Goal: Task Accomplishment & Management: Manage account settings

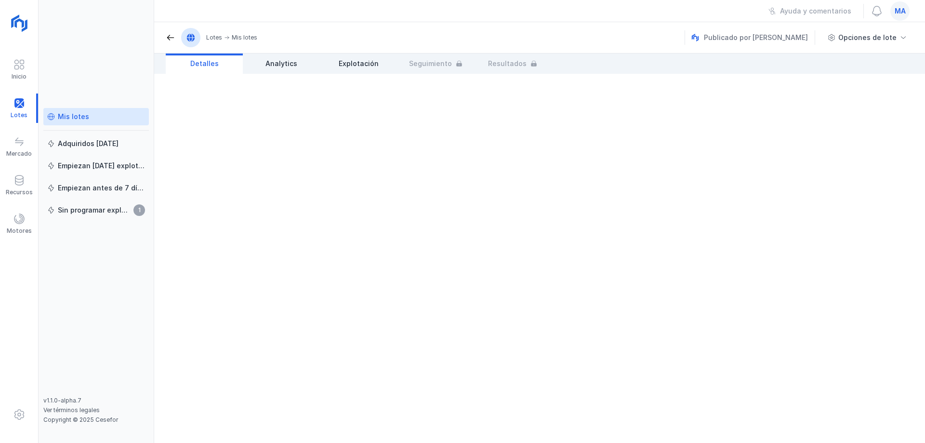
click at [101, 112] on div "Mis lotes" at bounding box center [96, 117] width 98 height 10
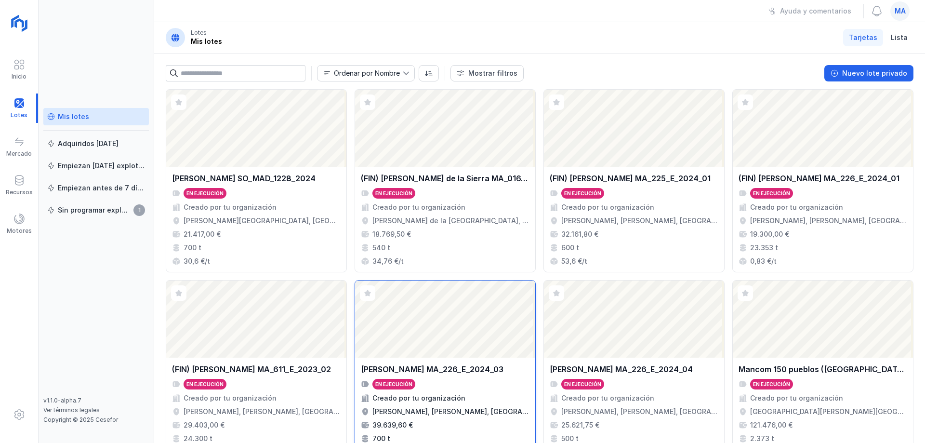
click at [481, 393] on div "Creado por tu organización" at bounding box center [445, 398] width 169 height 10
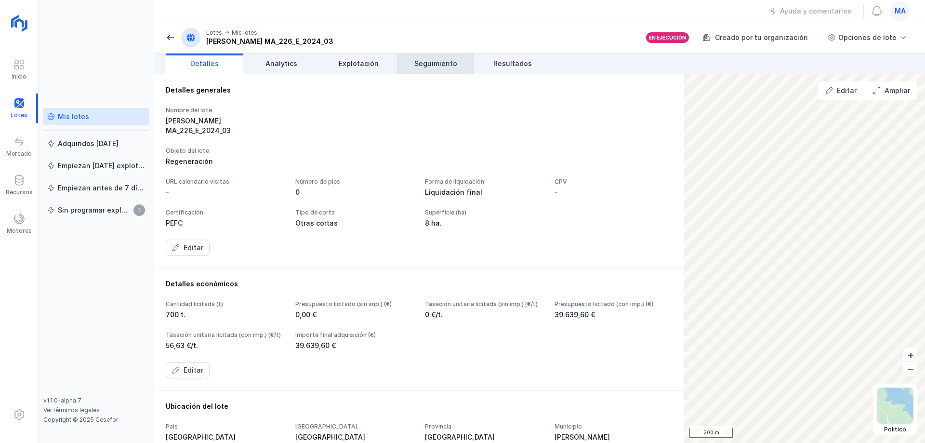
drag, startPoint x: 442, startPoint y: 64, endPoint x: 458, endPoint y: 64, distance: 15.9
click at [443, 63] on span "Seguimiento" at bounding box center [435, 64] width 43 height 10
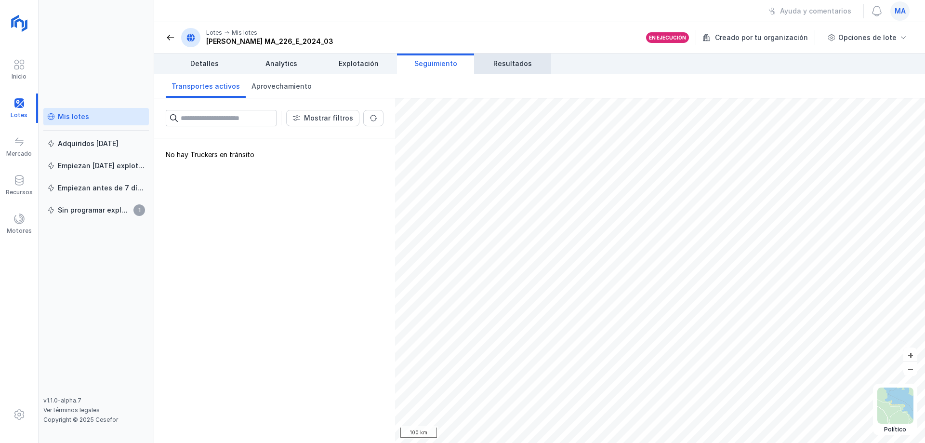
click at [507, 66] on span "Resultados" at bounding box center [512, 64] width 39 height 10
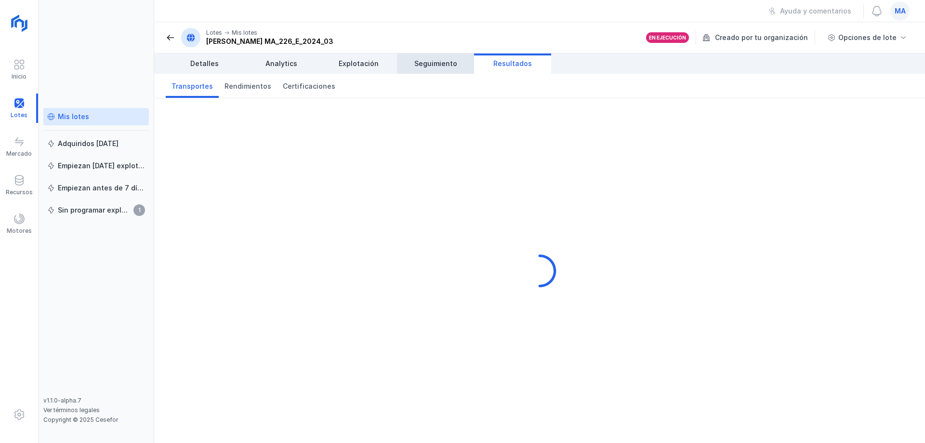
click at [436, 63] on span "Seguimiento" at bounding box center [435, 64] width 43 height 10
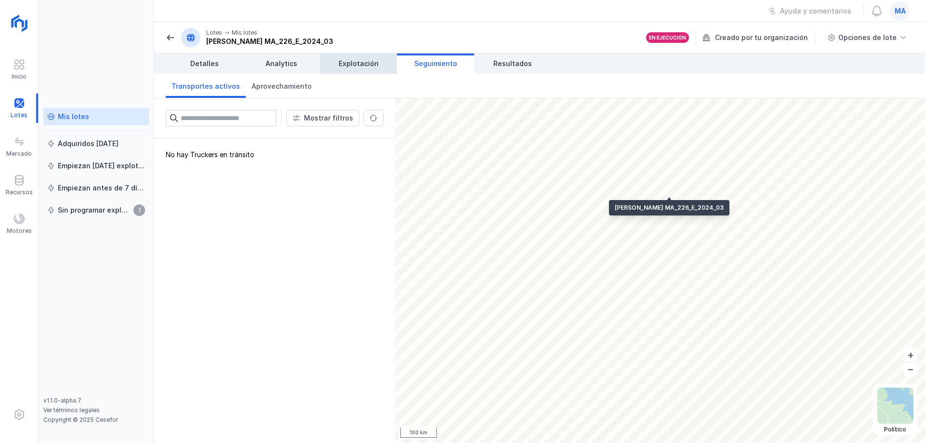
click at [371, 65] on span "Explotación" at bounding box center [359, 64] width 40 height 10
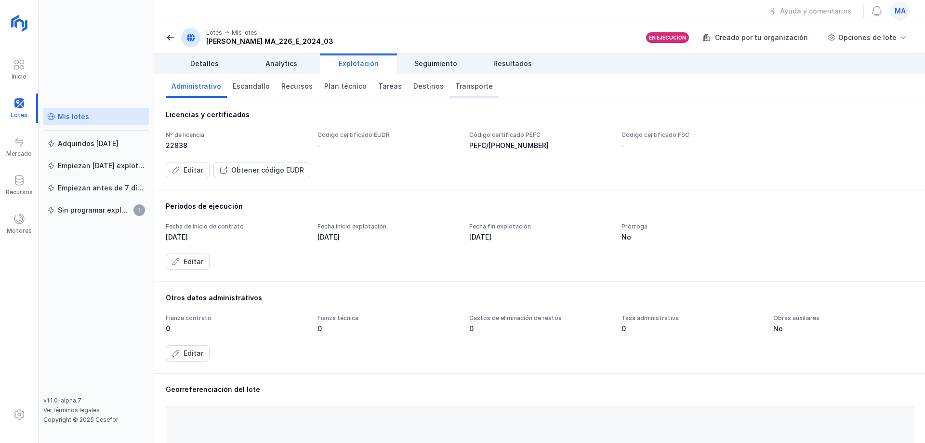
click at [472, 86] on span "Transporte" at bounding box center [474, 86] width 38 height 10
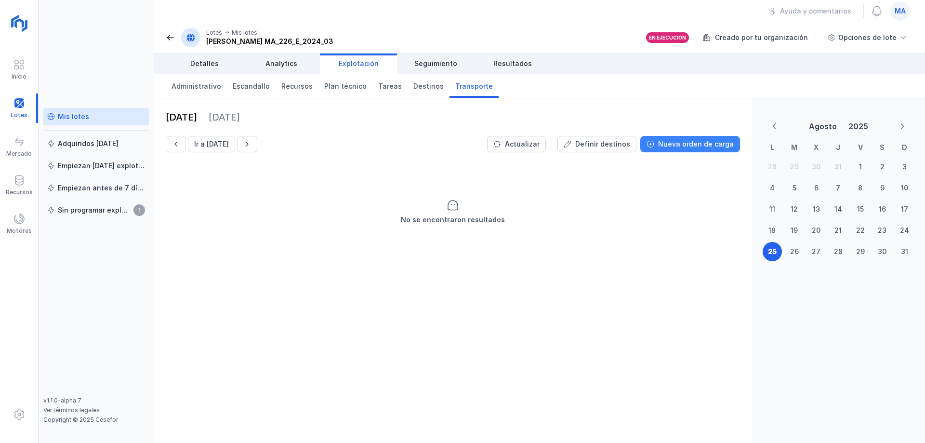
click at [702, 146] on div "Nueva orden de carga" at bounding box center [696, 144] width 76 height 10
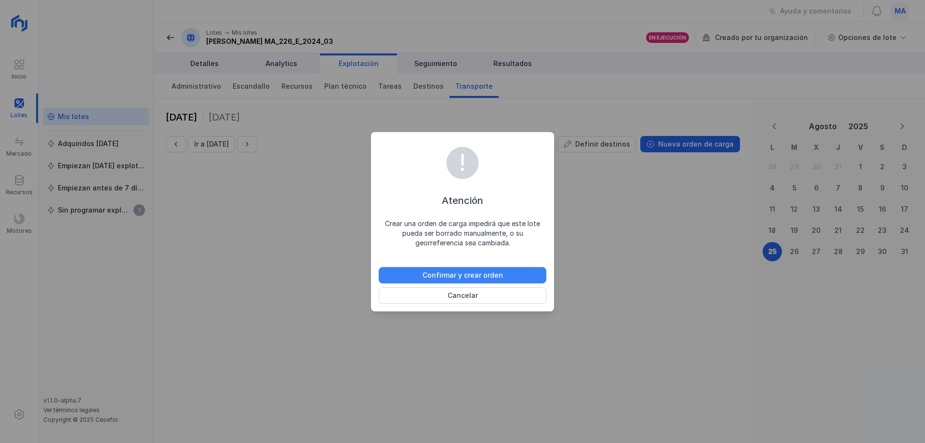
click at [508, 276] on button "Confirmar y crear orden" at bounding box center [463, 275] width 168 height 16
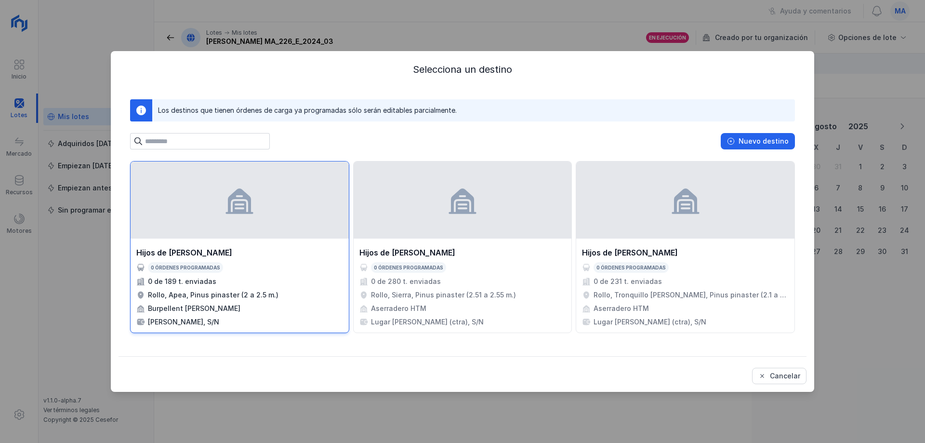
click at [232, 255] on div "Hijos de [PERSON_NAME]" at bounding box center [184, 253] width 96 height 12
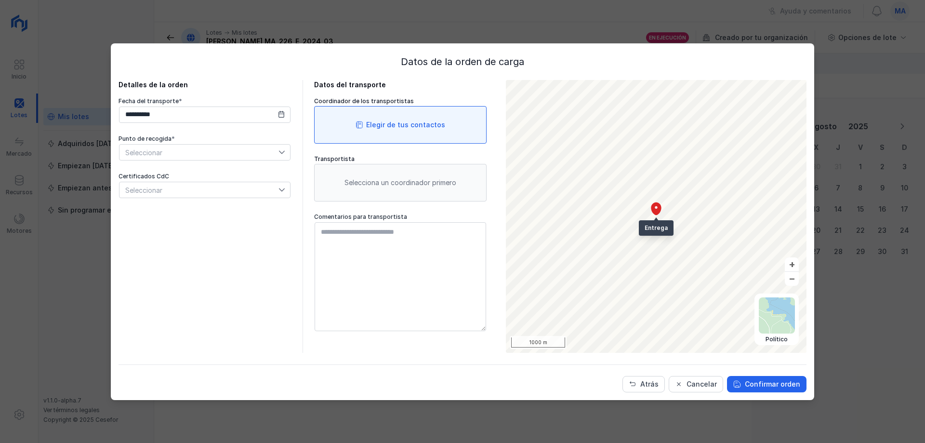
click at [441, 124] on div "Elegir de tus contactos" at bounding box center [405, 125] width 79 height 10
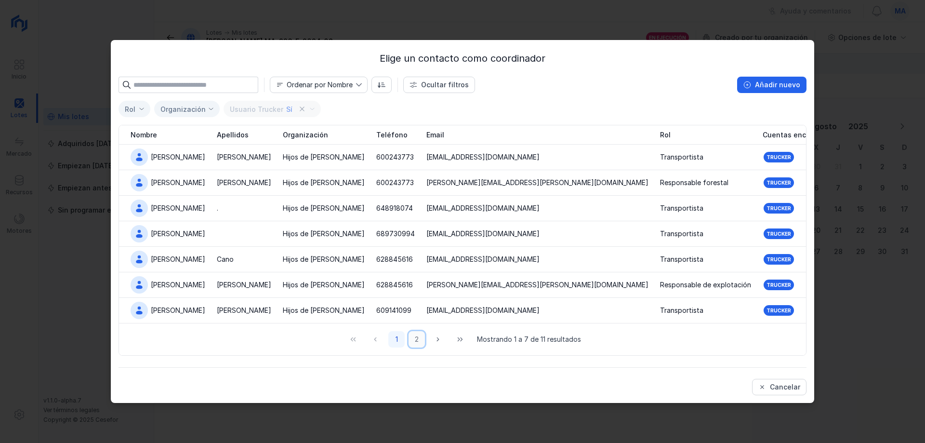
click at [414, 339] on button "2" at bounding box center [416, 339] width 16 height 16
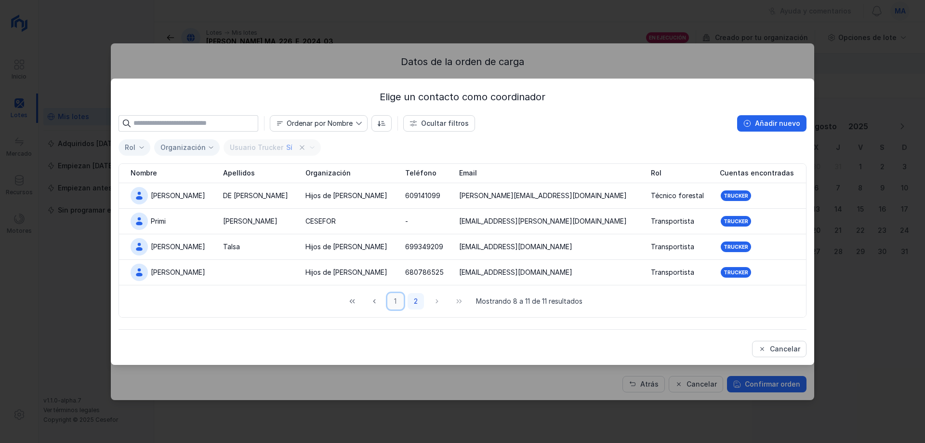
click at [398, 301] on button "1" at bounding box center [395, 301] width 16 height 16
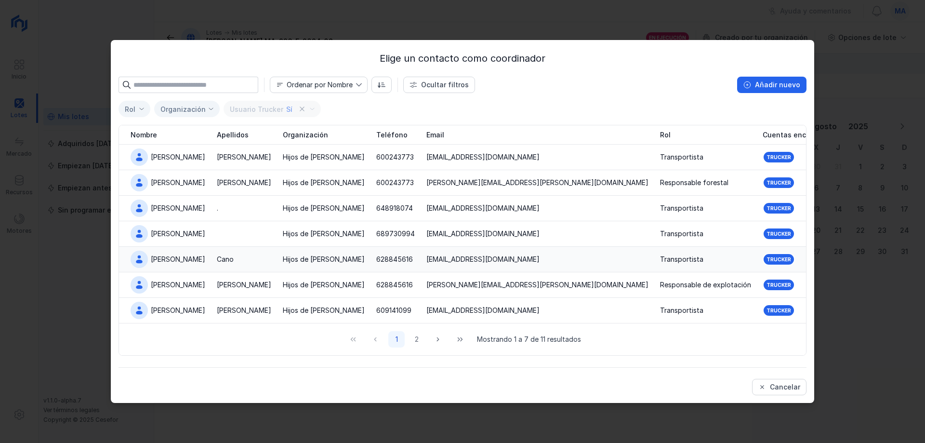
click at [211, 264] on td "Cano" at bounding box center [244, 260] width 66 height 26
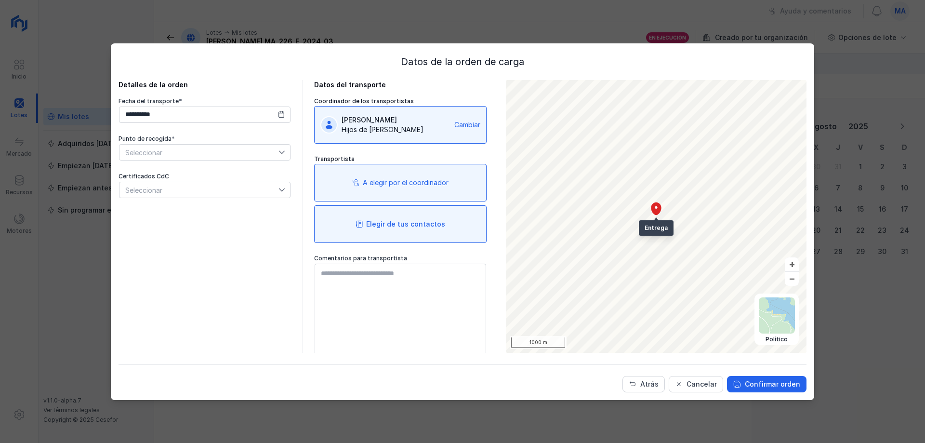
click at [432, 220] on div "Elegir de tus contactos" at bounding box center [405, 224] width 79 height 10
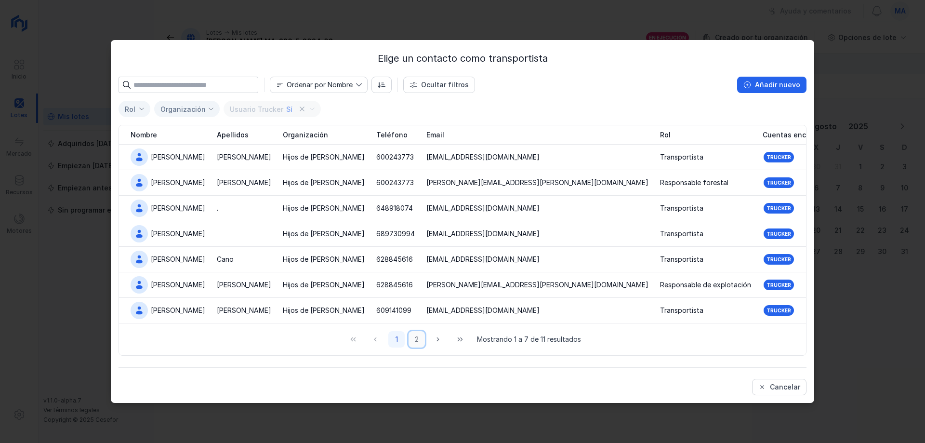
click at [415, 341] on button "2" at bounding box center [416, 339] width 16 height 16
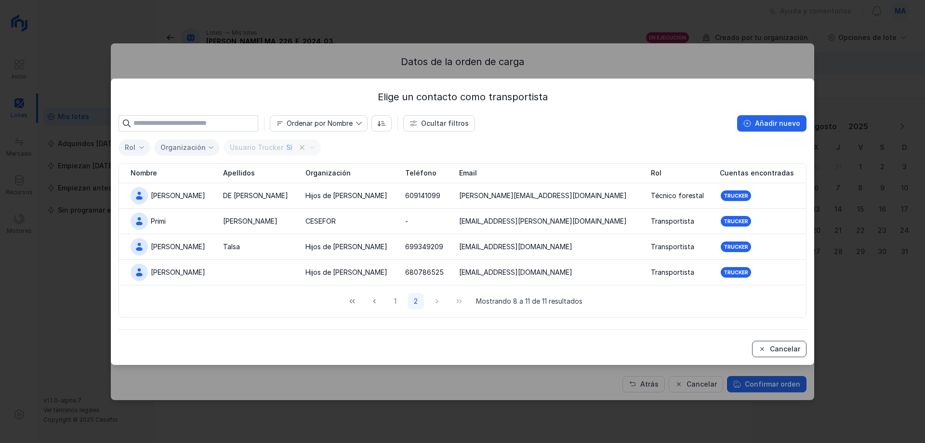
click at [786, 349] on div "Cancelar" at bounding box center [785, 349] width 30 height 10
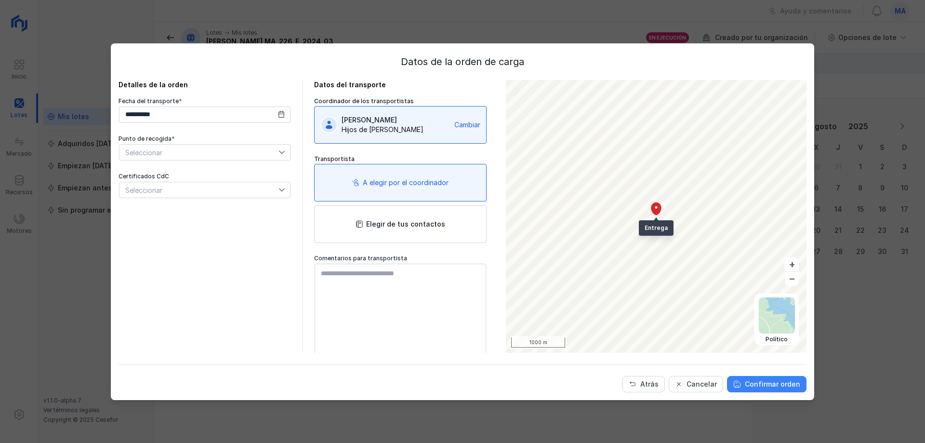
click at [774, 382] on div "Confirmar orden" at bounding box center [772, 384] width 55 height 10
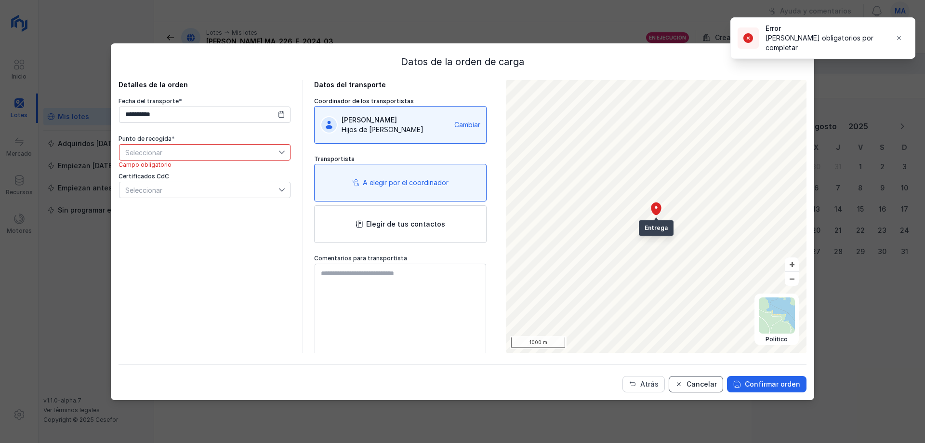
click at [696, 383] on div "Cancelar" at bounding box center [701, 384] width 30 height 10
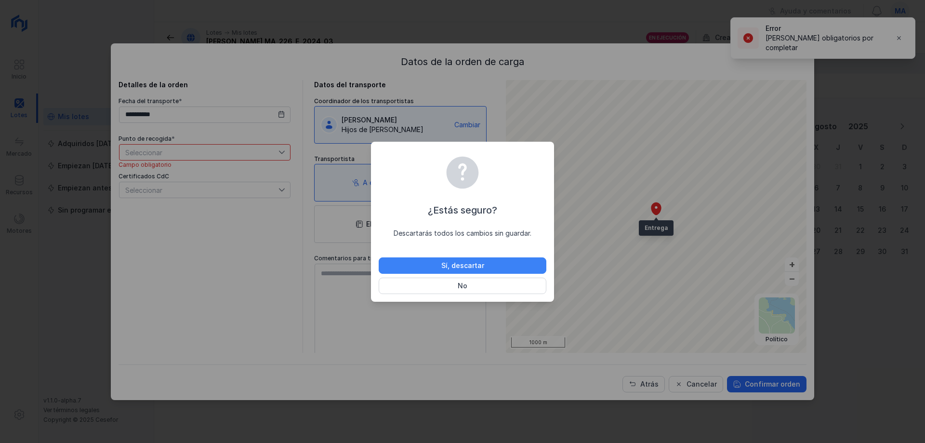
click at [498, 267] on button "Sí, descartar" at bounding box center [463, 265] width 168 height 16
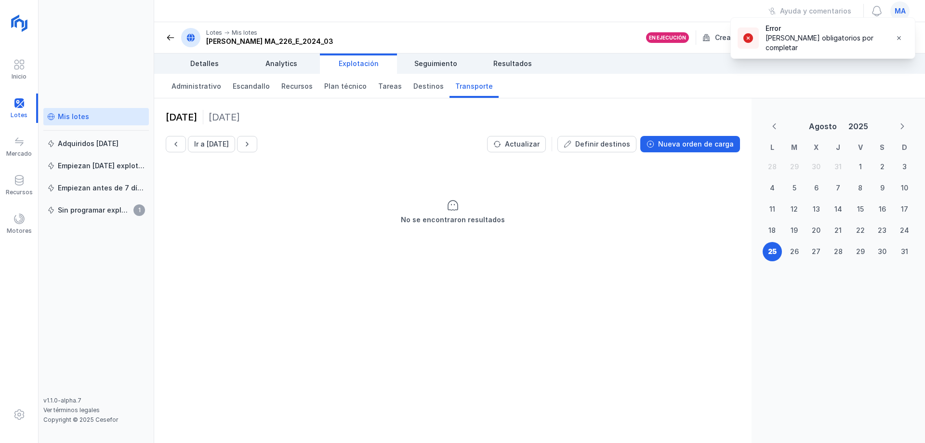
click at [386, 149] on div "Ir a [DATE] Actualizar Definir destinos Nueva orden de carga" at bounding box center [453, 144] width 574 height 16
click at [430, 66] on span "Seguimiento" at bounding box center [435, 64] width 43 height 10
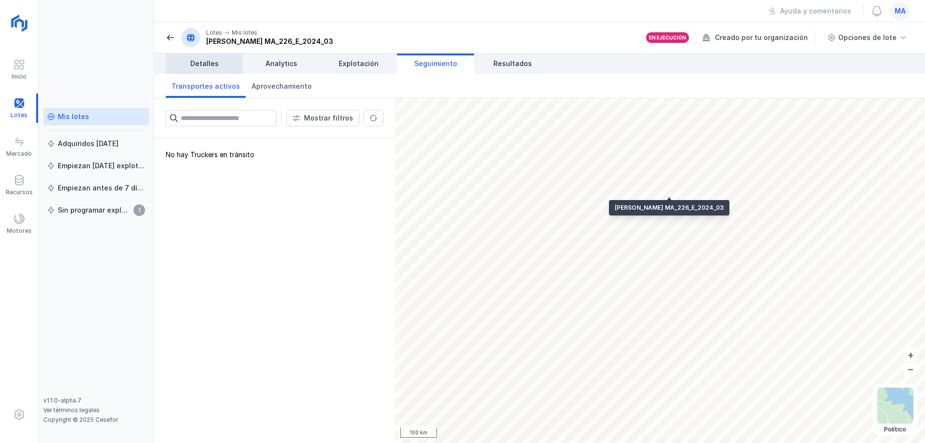
click at [203, 65] on span "Detalles" at bounding box center [204, 64] width 28 height 10
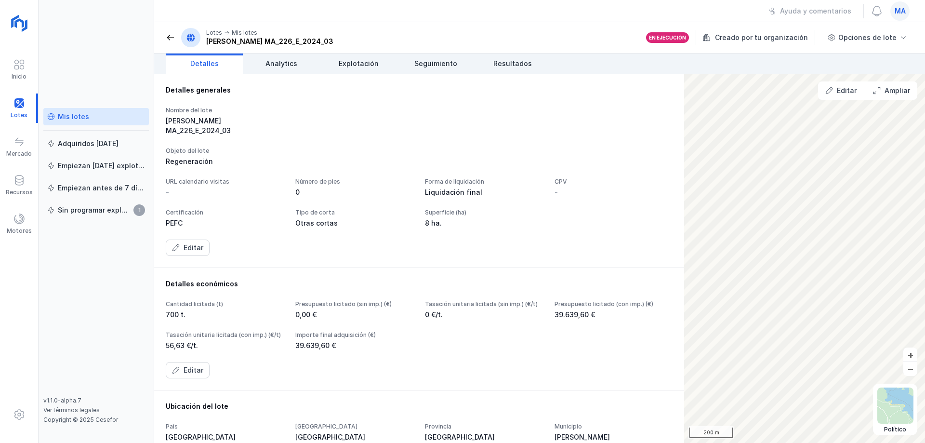
click at [173, 40] on span at bounding box center [171, 38] width 10 height 10
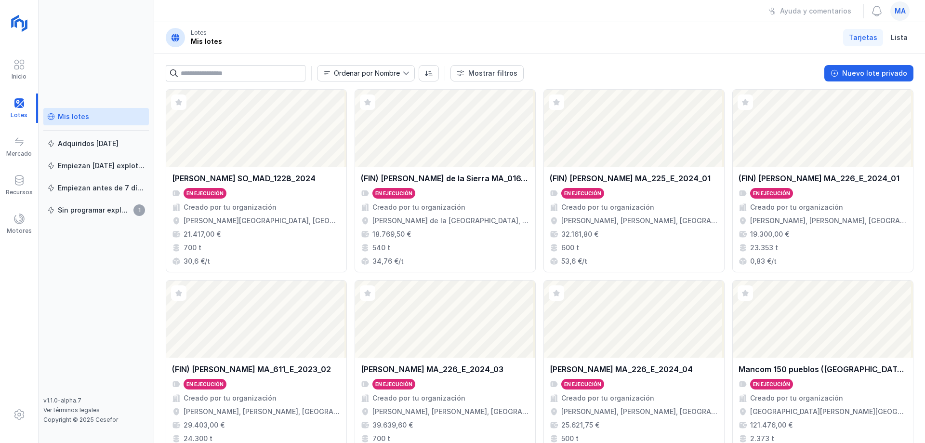
click at [326, 27] on header "Lotes Mis lotes Tarjetas Lista" at bounding box center [539, 37] width 771 height 31
click at [614, 18] on div "Ayuda y comentarios ma" at bounding box center [539, 11] width 771 height 22
drag, startPoint x: 713, startPoint y: 37, endPoint x: 708, endPoint y: 34, distance: 6.0
click at [713, 38] on header "Lotes Mis lotes Tarjetas Lista" at bounding box center [539, 37] width 771 height 31
click at [431, 363] on div "[PERSON_NAME] MA_226_E_2024_03 En ejecución Creado por tu organización [PERSON_…" at bounding box center [445, 409] width 180 height 105
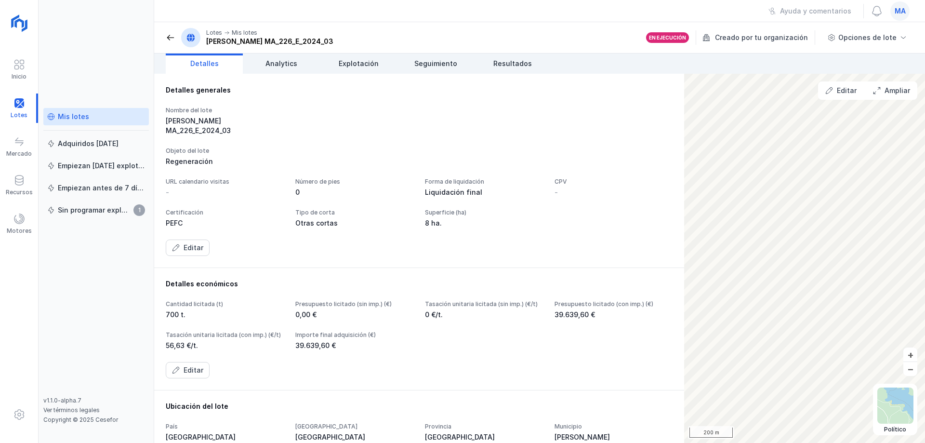
click at [585, 109] on div "Nombre del lote [PERSON_NAME] MA_226_E_2024_03" at bounding box center [419, 120] width 507 height 29
click at [508, 59] on span "Resultados" at bounding box center [512, 64] width 39 height 10
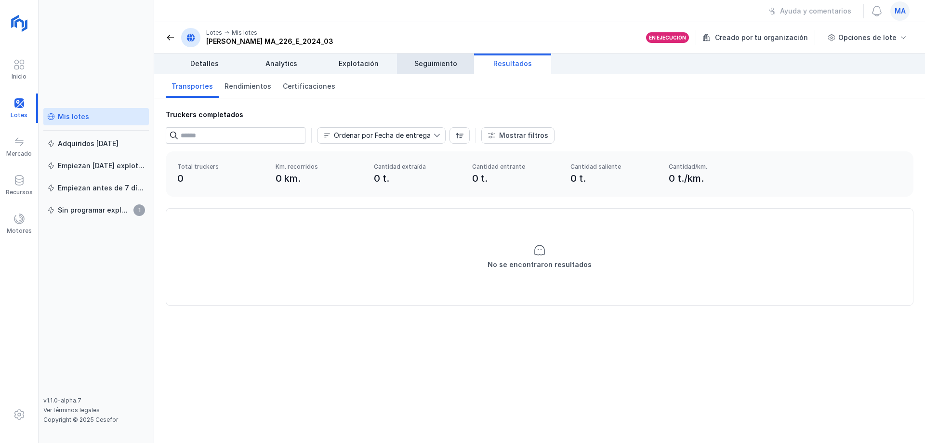
click at [425, 62] on span "Seguimiento" at bounding box center [435, 64] width 43 height 10
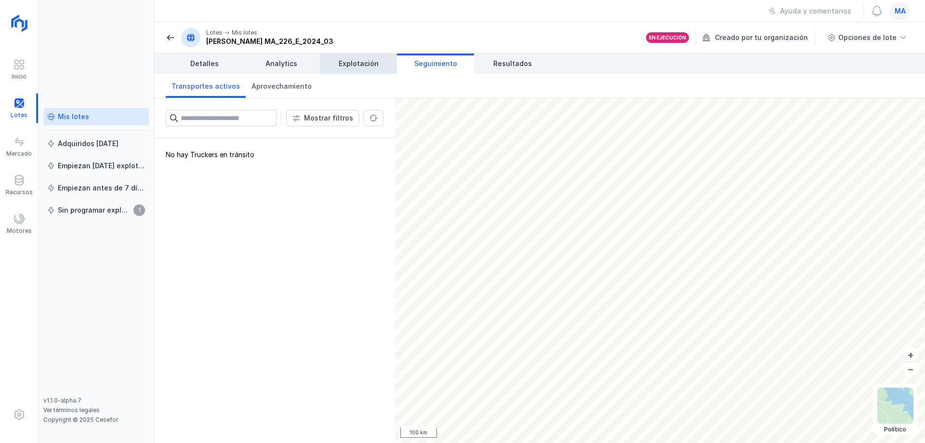
click at [362, 64] on span "Explotación" at bounding box center [359, 64] width 40 height 10
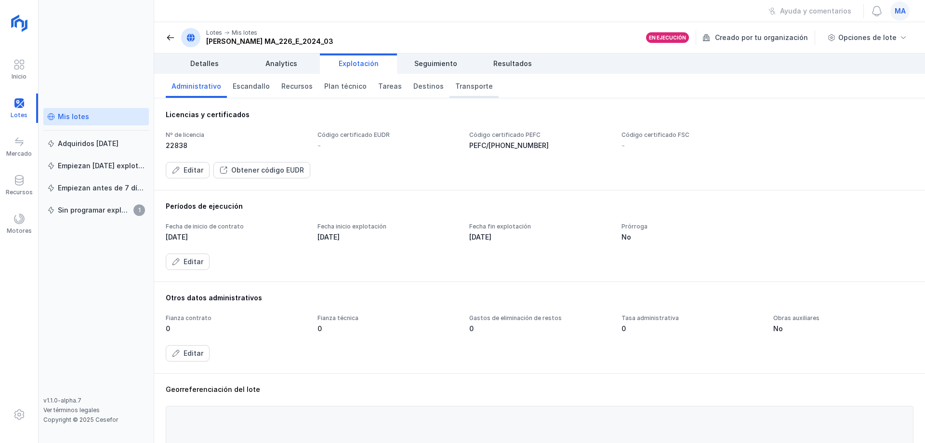
click at [461, 88] on span "Transporte" at bounding box center [474, 86] width 38 height 10
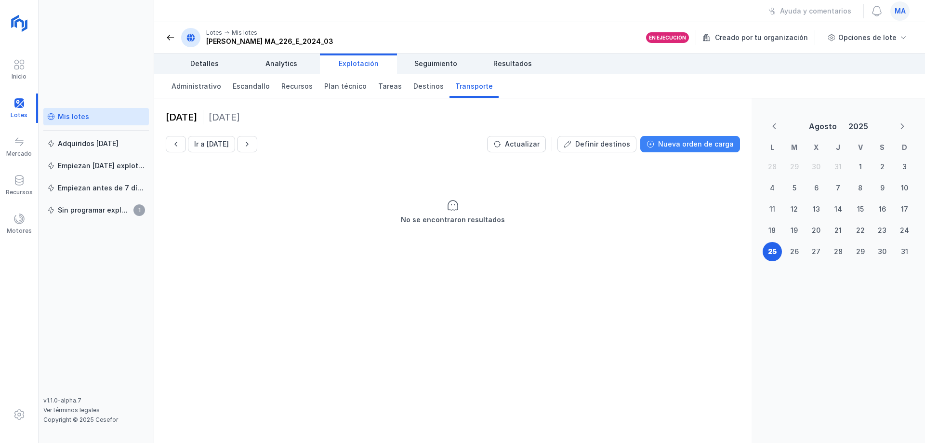
click at [681, 144] on div "Nueva orden de carga" at bounding box center [696, 144] width 76 height 10
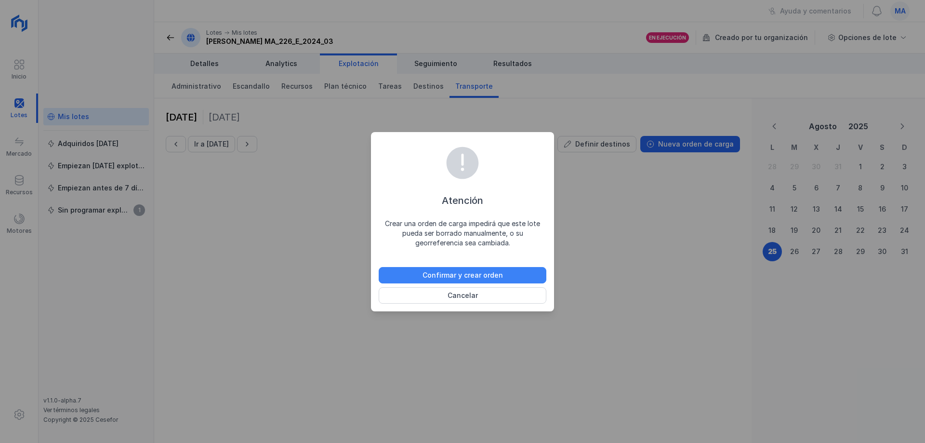
click at [499, 272] on div "Confirmar y crear orden" at bounding box center [462, 275] width 80 height 10
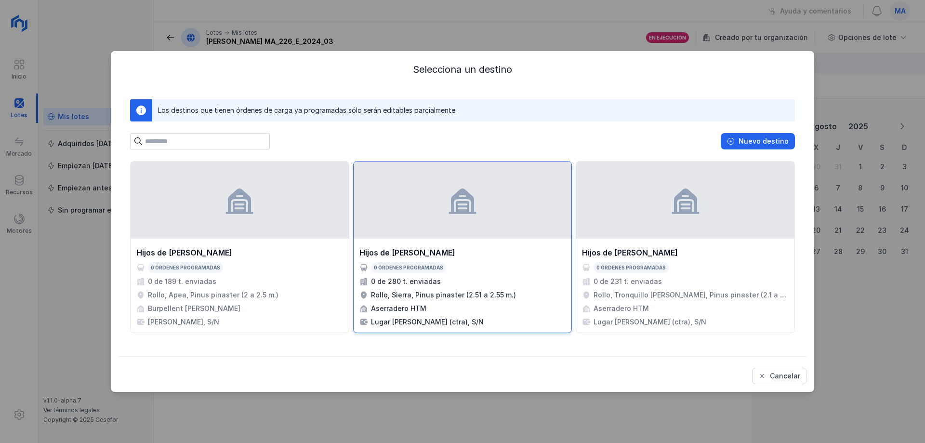
click at [492, 230] on div at bounding box center [463, 199] width 218 height 77
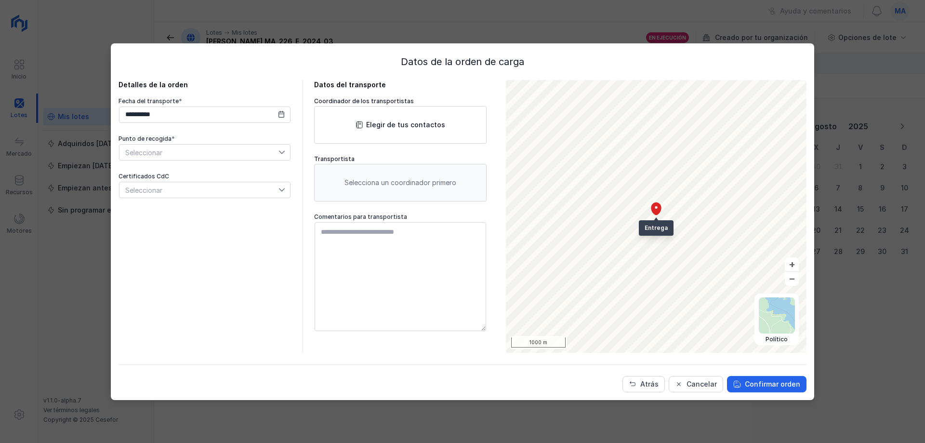
click at [378, 163] on div "Transportista Selecciona un coordinador primero" at bounding box center [400, 178] width 172 height 46
click at [359, 185] on div "Selecciona un coordinador primero" at bounding box center [400, 183] width 172 height 38
click at [362, 186] on div "Selecciona un coordinador primero" at bounding box center [400, 183] width 172 height 38
click at [366, 185] on div "Selecciona un coordinador primero" at bounding box center [400, 183] width 172 height 38
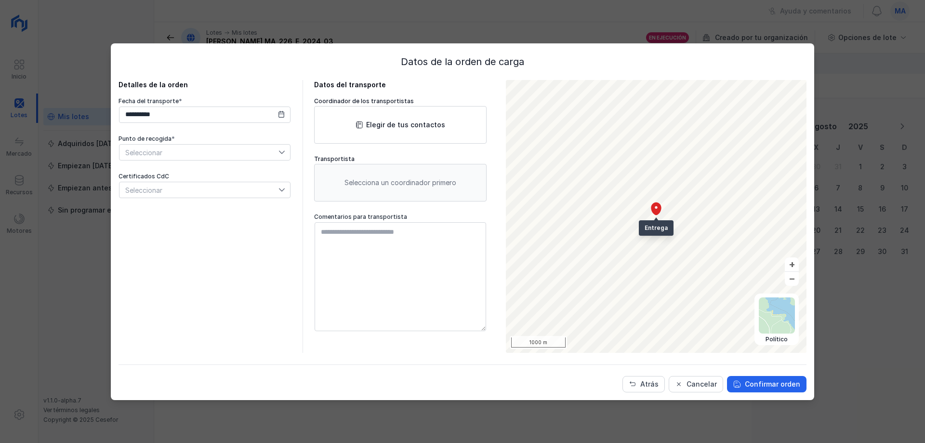
click at [369, 179] on div "Selecciona un coordinador primero" at bounding box center [400, 183] width 172 height 38
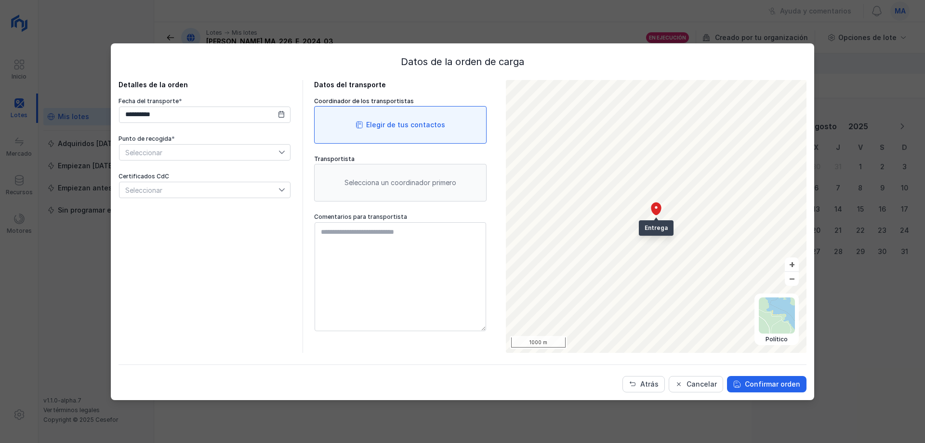
click at [394, 118] on div "Elegir de tus contactos" at bounding box center [400, 125] width 172 height 38
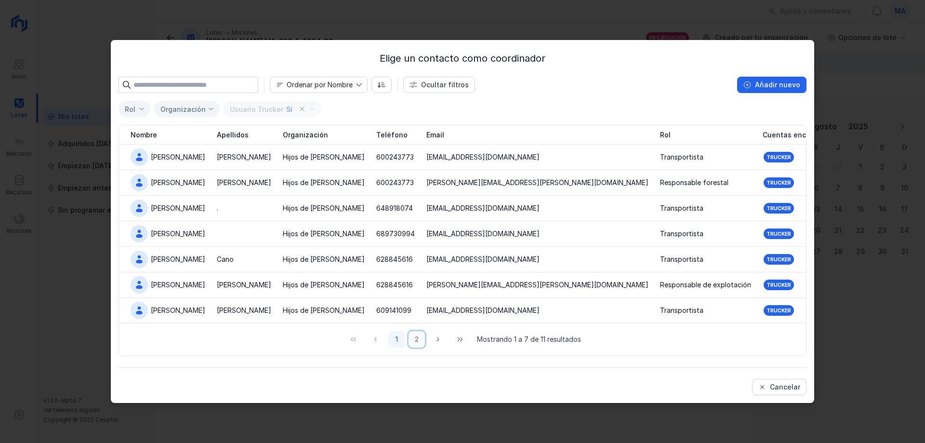
click at [421, 342] on button "2" at bounding box center [416, 339] width 16 height 16
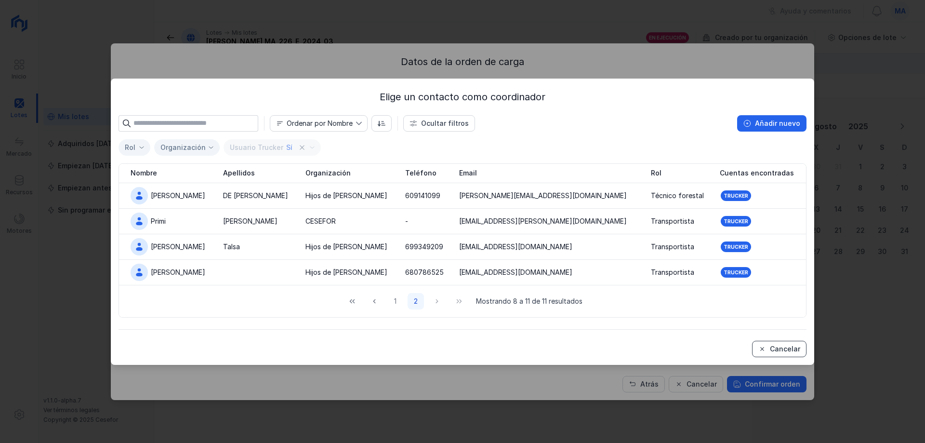
click at [774, 349] on div "Cancelar" at bounding box center [785, 349] width 30 height 10
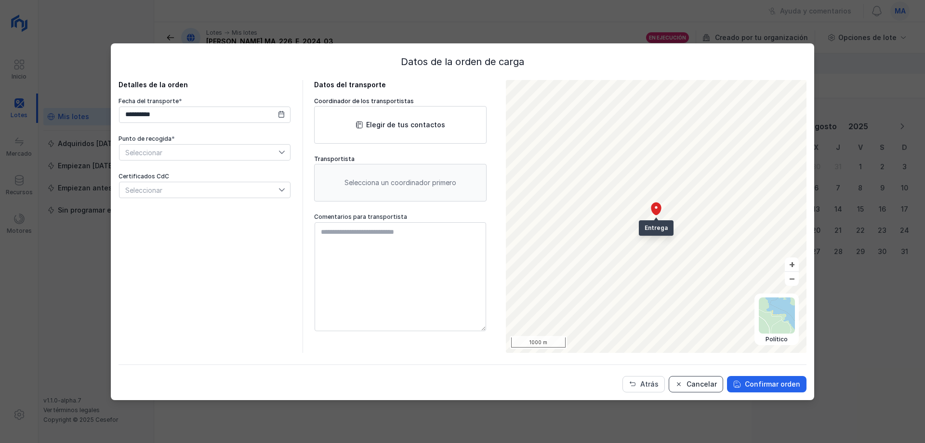
click at [702, 381] on div "Cancelar" at bounding box center [701, 384] width 30 height 10
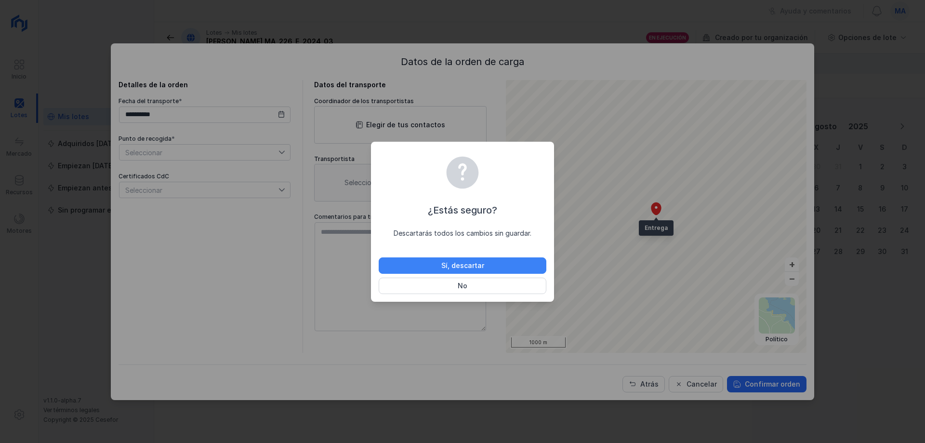
click at [499, 268] on button "Sí, descartar" at bounding box center [463, 265] width 168 height 16
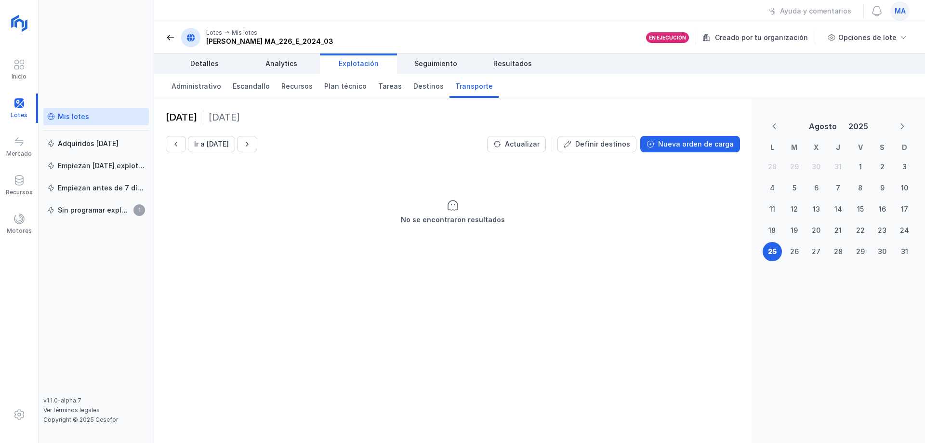
click at [679, 260] on div "[DATE] Ir a [DATE] Actualizar Definir destinos Nueva orden de carga No se encon…" at bounding box center [452, 270] width 597 height 344
click at [279, 59] on span "Analytics" at bounding box center [281, 64] width 32 height 10
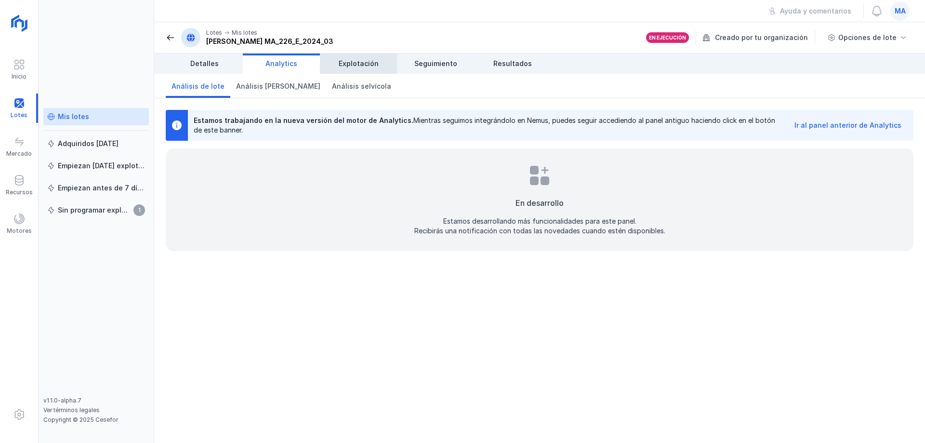
click at [357, 64] on span "Explotación" at bounding box center [359, 64] width 40 height 10
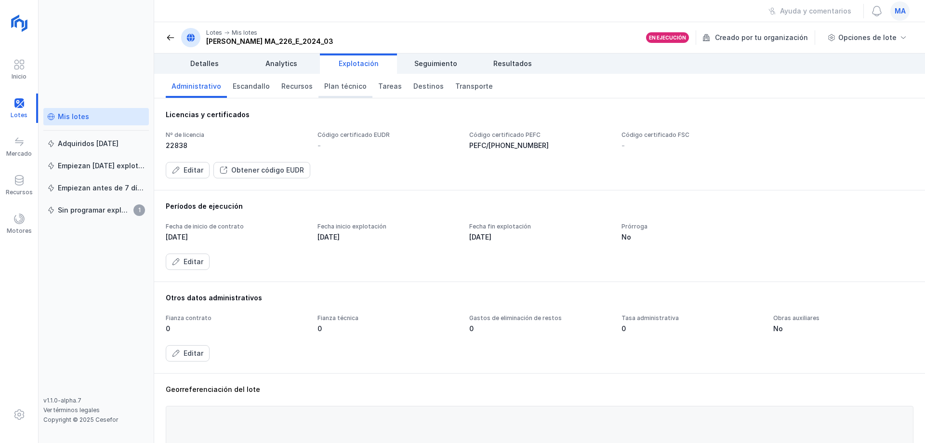
click at [335, 88] on span "Plan técnico" at bounding box center [345, 86] width 42 height 10
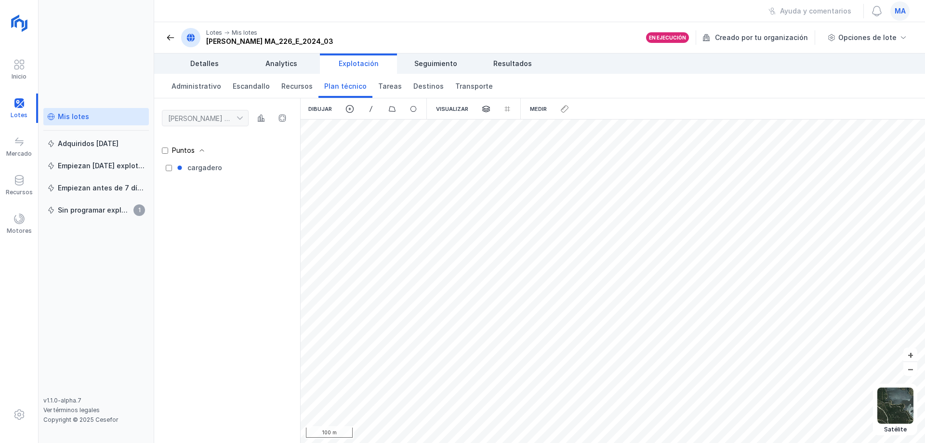
click at [202, 150] on span at bounding box center [201, 150] width 7 height 7
click at [246, 82] on span "Escandallo" at bounding box center [251, 86] width 37 height 10
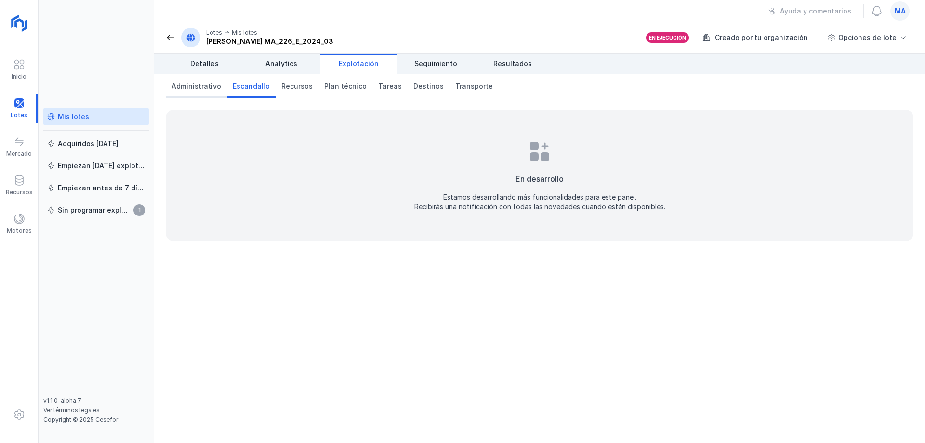
click at [210, 85] on span "Administrativo" at bounding box center [196, 86] width 50 height 10
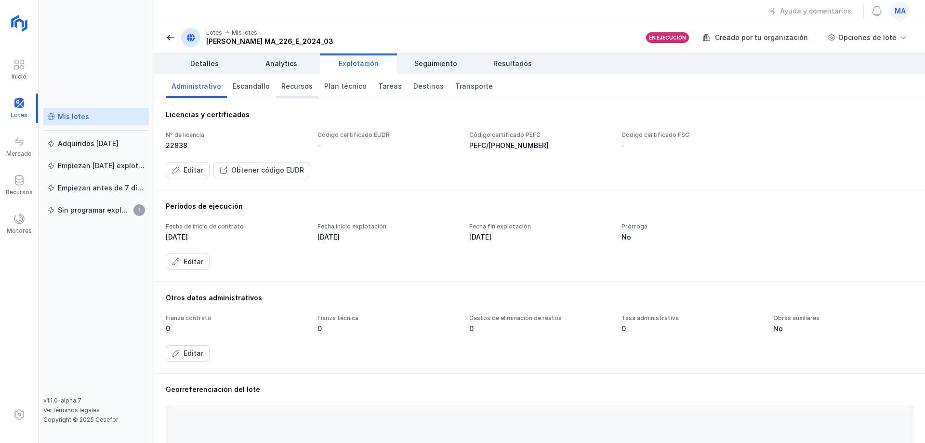
click at [298, 85] on span "Recursos" at bounding box center [296, 86] width 31 height 10
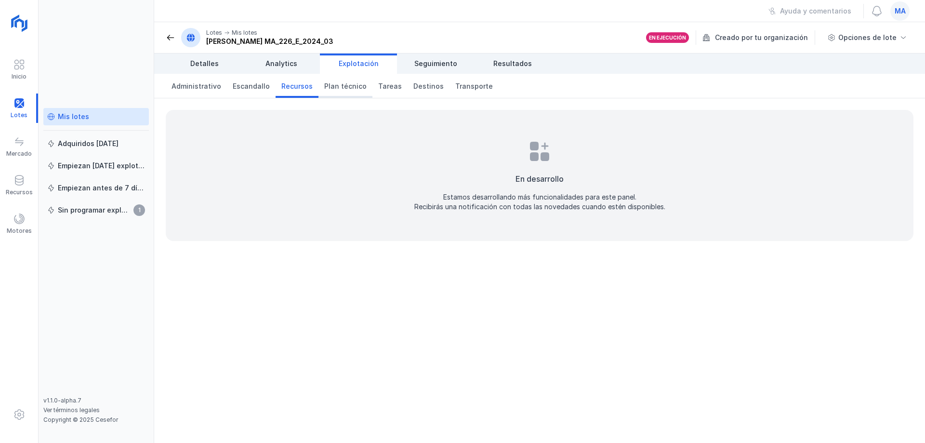
click at [332, 92] on link "Plan técnico" at bounding box center [345, 86] width 54 height 24
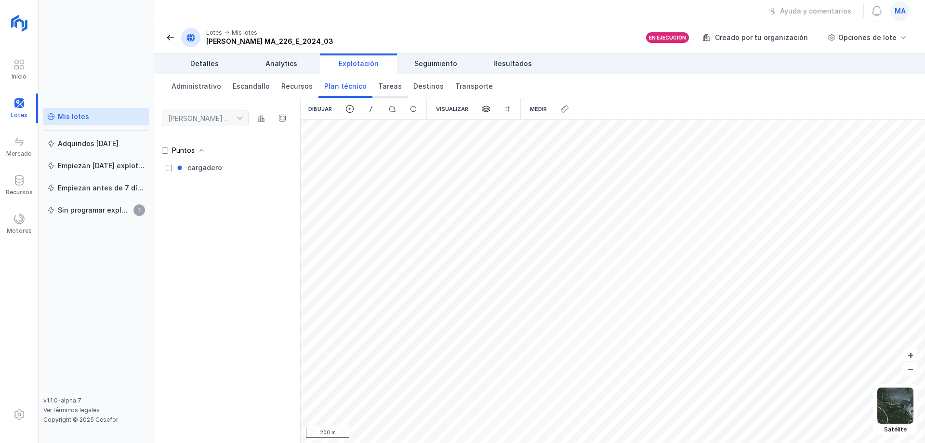
click at [378, 84] on span "Tareas" at bounding box center [390, 86] width 24 height 10
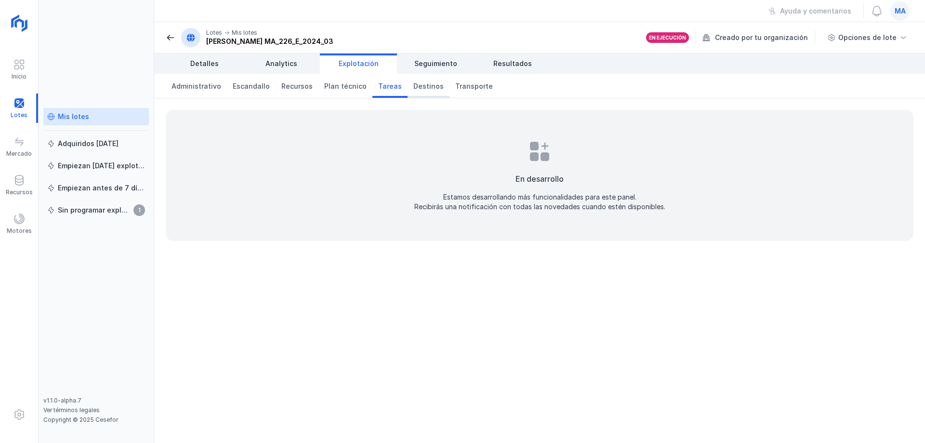
click at [415, 89] on span "Destinos" at bounding box center [428, 86] width 30 height 10
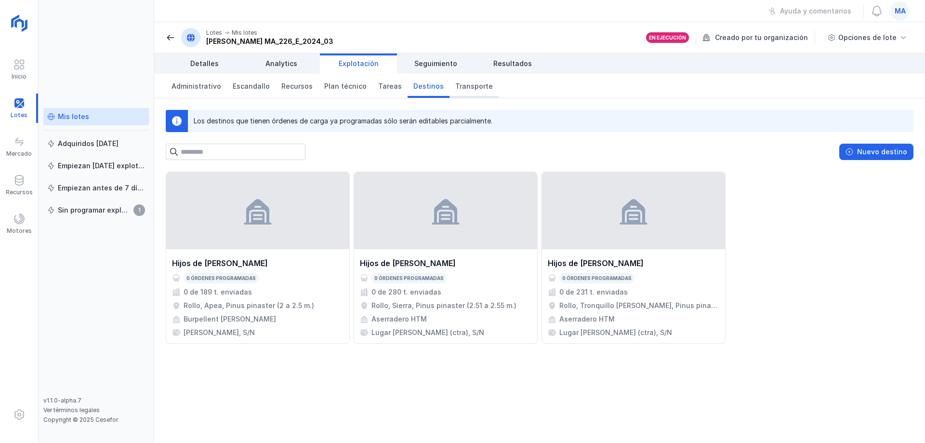
click at [468, 85] on span "Transporte" at bounding box center [474, 86] width 38 height 10
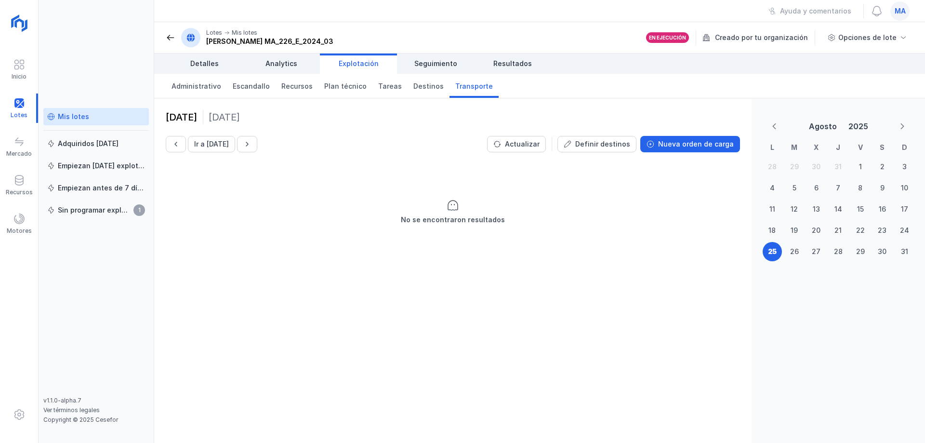
click at [579, 91] on div "Administrativo Escandallo Recursos Plan técnico [PERSON_NAME] Transporte" at bounding box center [539, 86] width 771 height 25
click at [455, 59] on span "Seguimiento" at bounding box center [435, 64] width 43 height 10
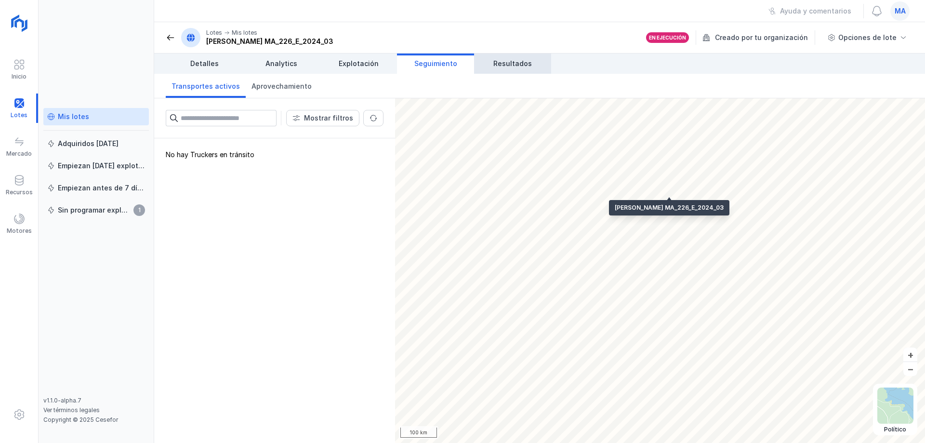
click at [506, 67] on span "Resultados" at bounding box center [512, 64] width 39 height 10
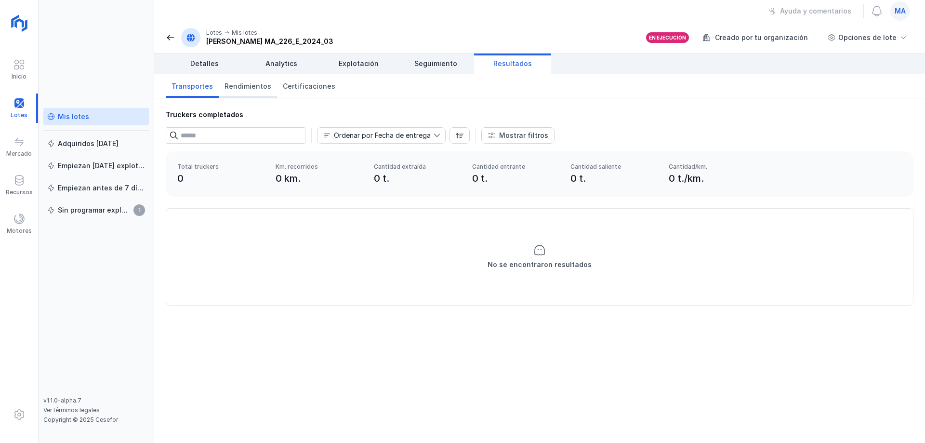
click at [236, 85] on span "Rendimientos" at bounding box center [247, 86] width 47 height 10
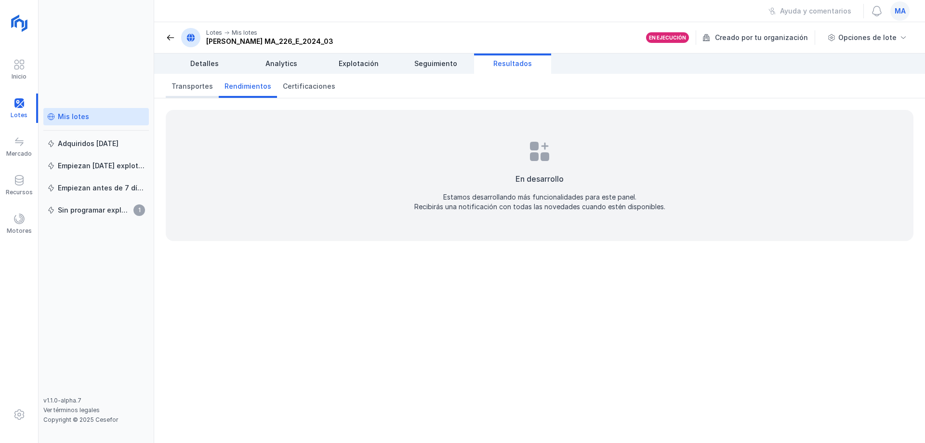
click at [211, 87] on link "Transportes" at bounding box center [192, 86] width 53 height 24
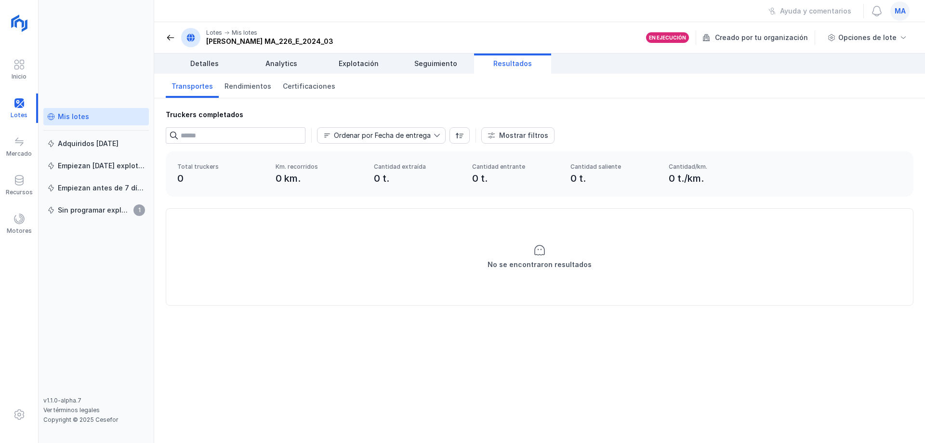
click at [166, 39] on span at bounding box center [171, 38] width 10 height 10
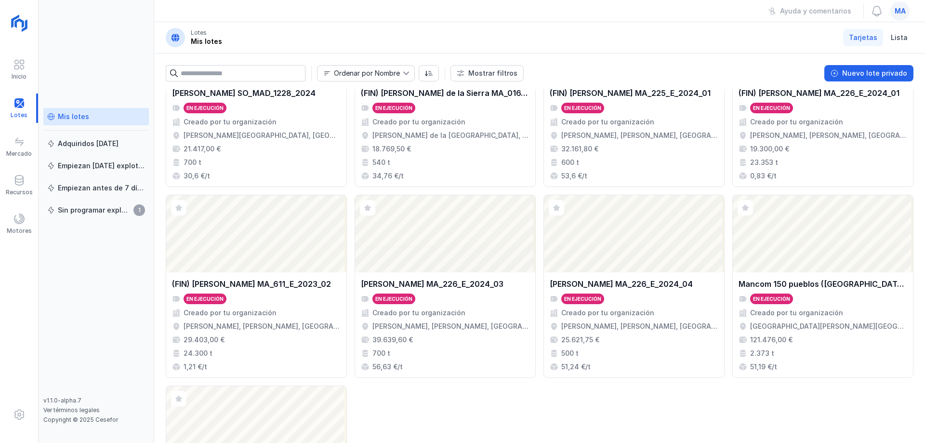
scroll to position [12, 0]
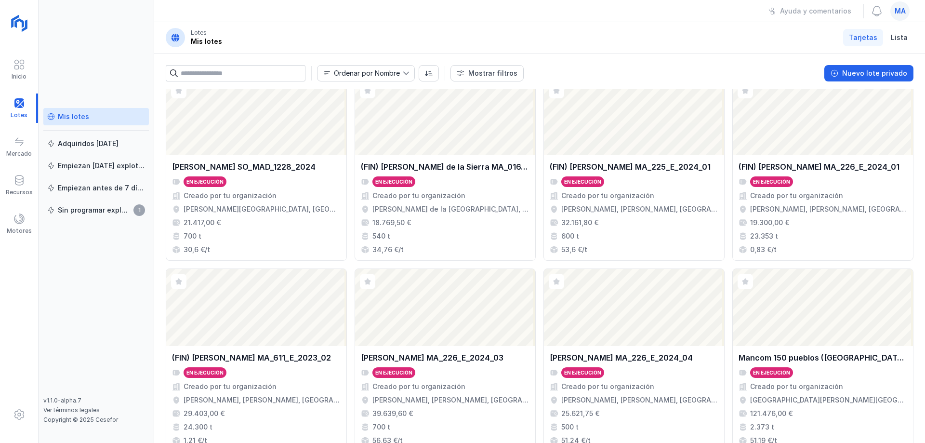
drag, startPoint x: 583, startPoint y: 40, endPoint x: 572, endPoint y: 39, distance: 10.7
click at [585, 37] on header "Lotes Mis lotes Tarjetas Lista" at bounding box center [539, 37] width 771 height 31
click at [297, 12] on div "Ayuda y comentarios ma" at bounding box center [539, 11] width 771 height 22
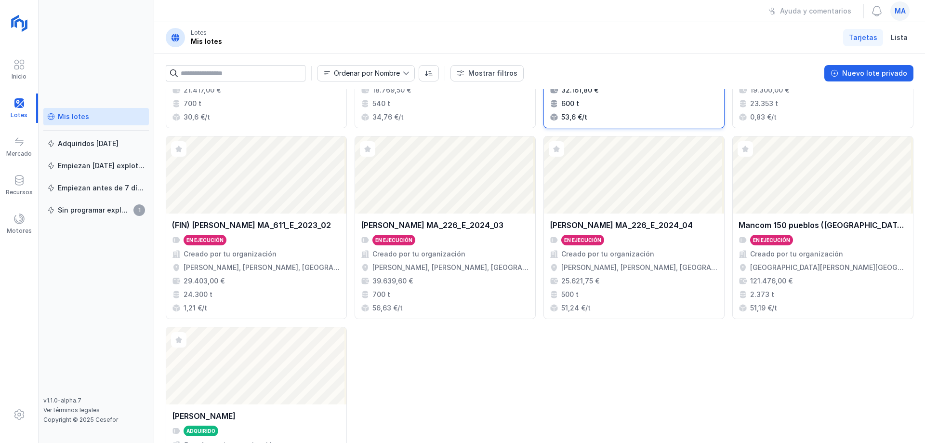
scroll to position [0, 0]
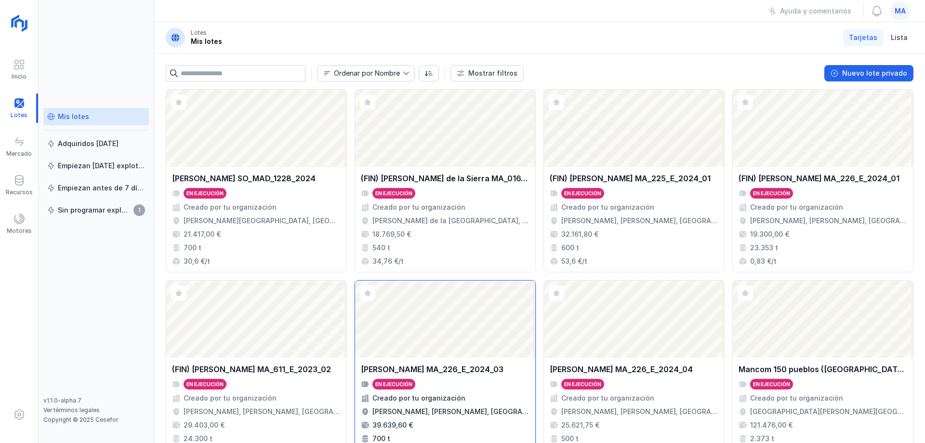
click at [456, 391] on div "[PERSON_NAME] MA_226_E_2024_03 En ejecución Creado por tu organización [PERSON_…" at bounding box center [445, 409] width 169 height 93
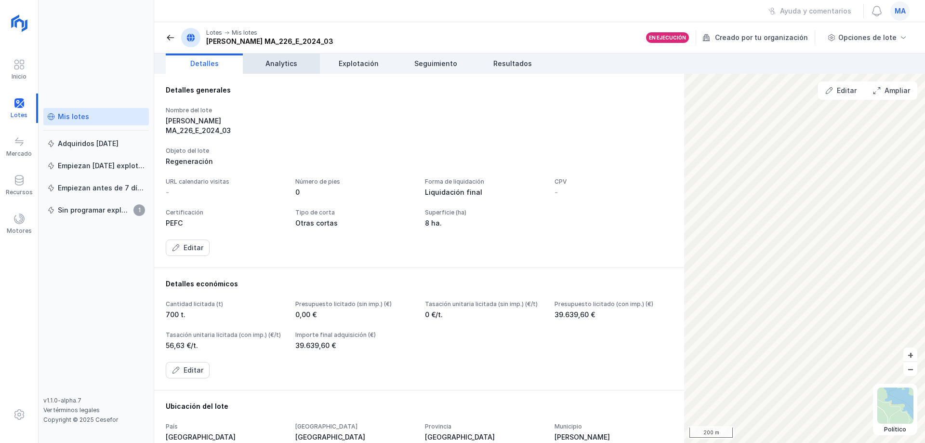
click at [283, 60] on span "Analytics" at bounding box center [281, 64] width 32 height 10
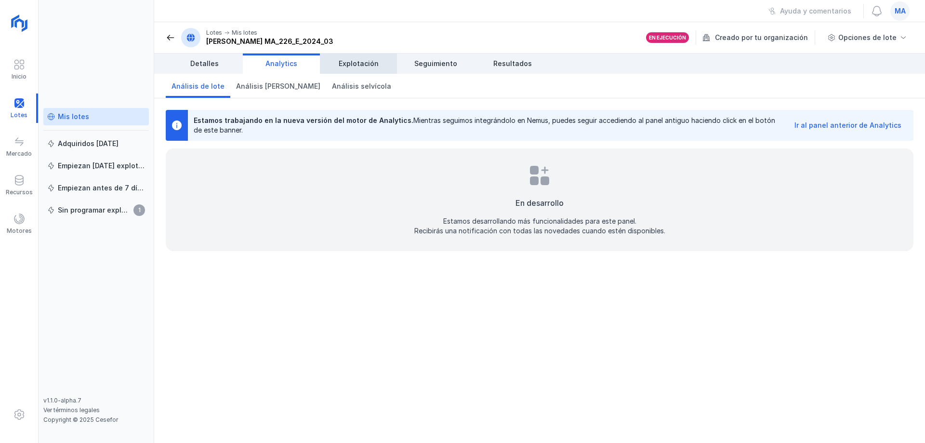
click at [370, 65] on span "Explotación" at bounding box center [359, 64] width 40 height 10
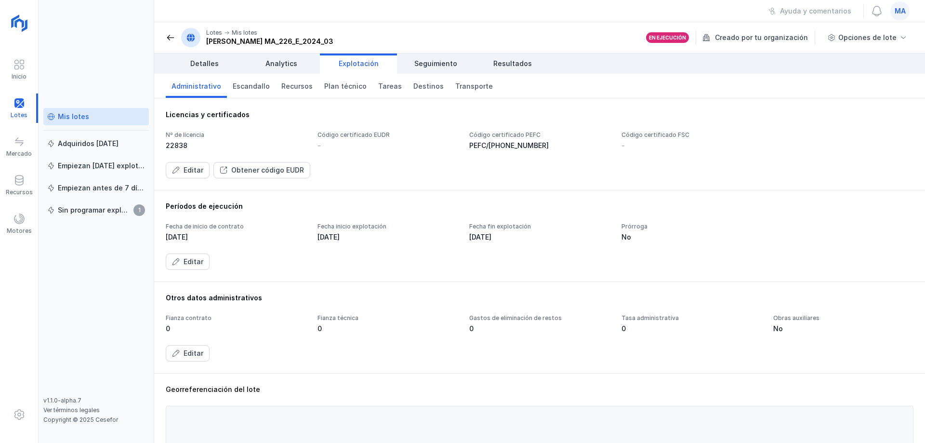
click at [346, 147] on div "-" at bounding box center [387, 146] width 140 height 10
click at [188, 173] on div "Editar" at bounding box center [194, 170] width 20 height 10
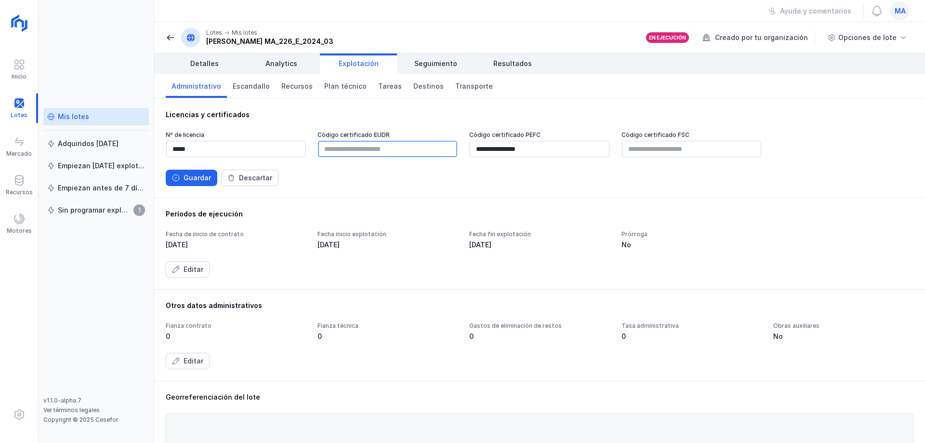
click at [374, 150] on input "text" at bounding box center [387, 149] width 139 height 16
click at [183, 178] on button "Guardar" at bounding box center [192, 178] width 52 height 16
